Goal: Find specific page/section: Find specific page/section

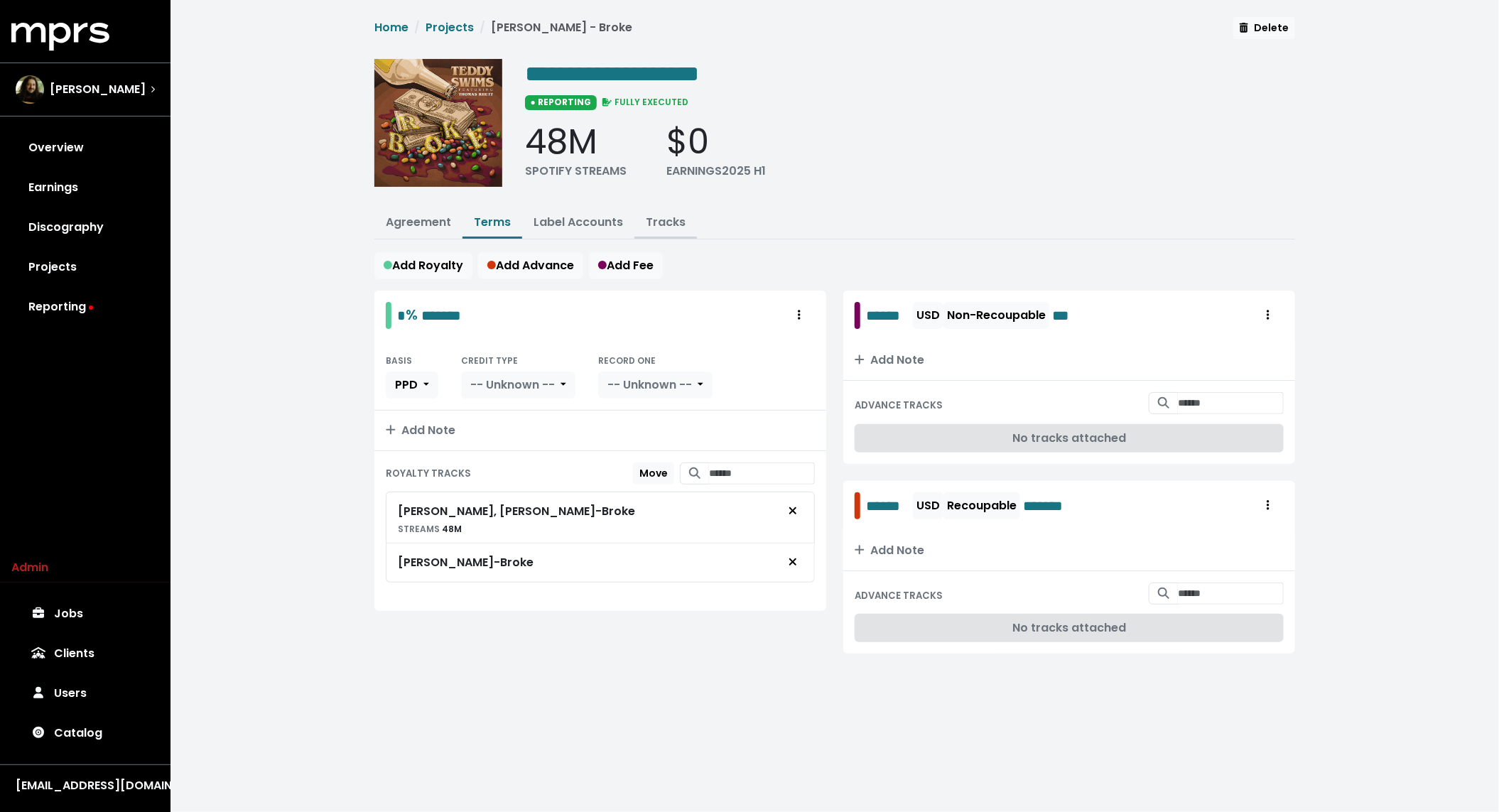
click at [673, 226] on link "Tracks" at bounding box center [666, 221] width 40 height 16
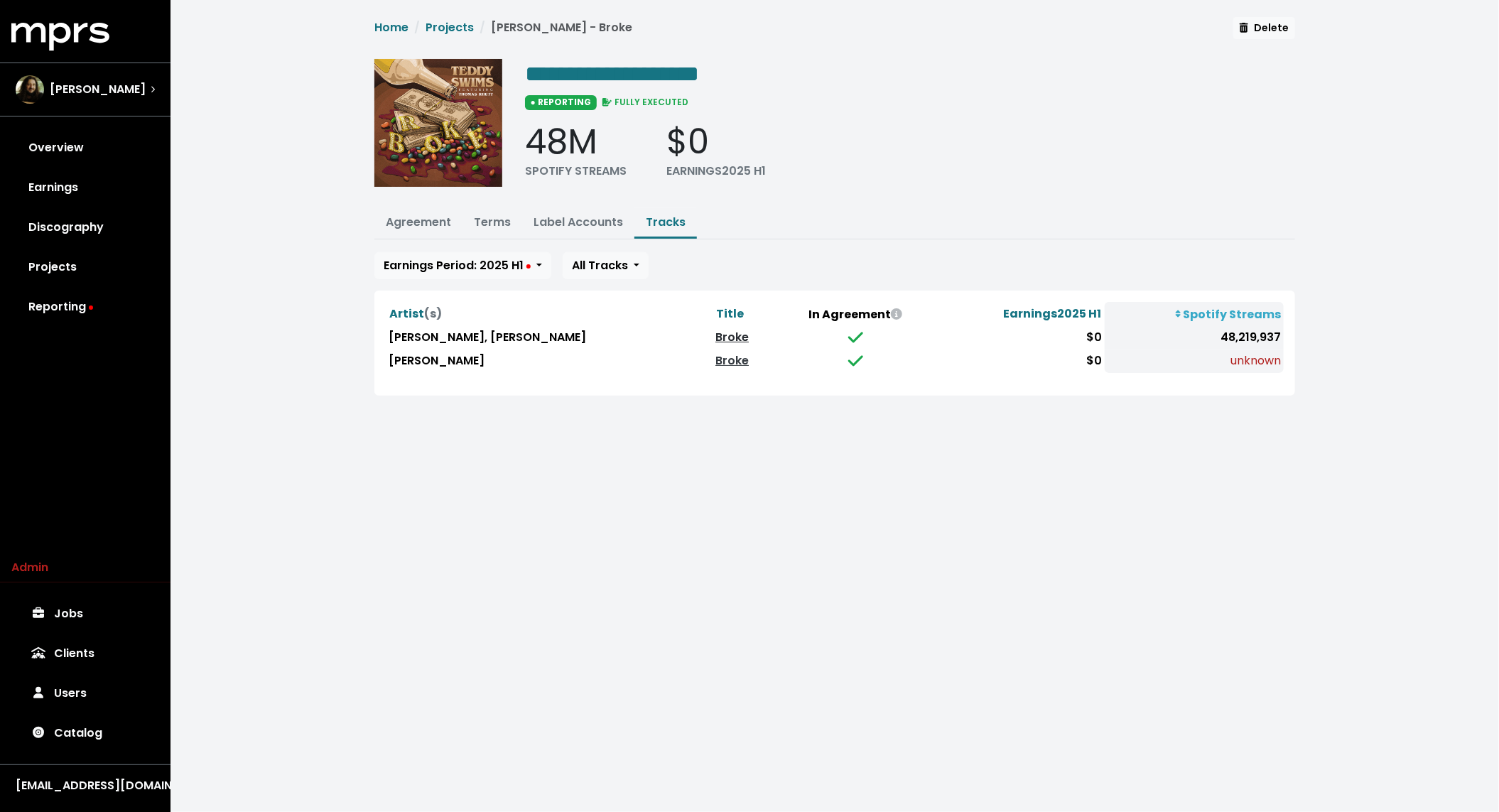
click at [716, 336] on link "Broke" at bounding box center [732, 336] width 33 height 16
click at [716, 360] on link "Broke" at bounding box center [732, 360] width 33 height 16
